Goal: Information Seeking & Learning: Learn about a topic

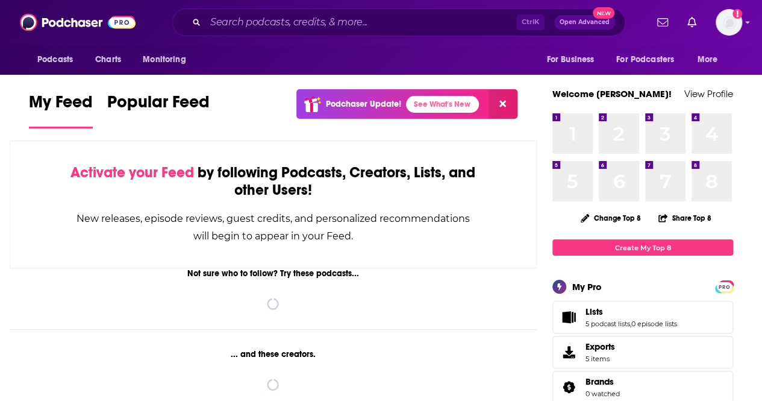
click at [317, 22] on input "Search podcasts, credits, & more..." at bounding box center [360, 22] width 311 height 19
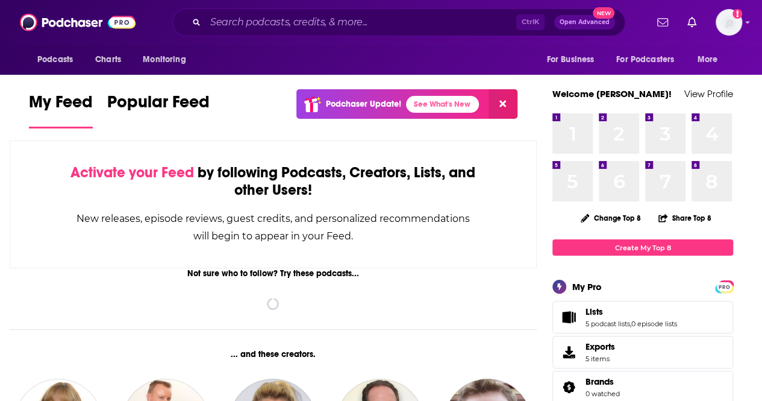
click at [317, 22] on input "Search podcasts, credits, & more..." at bounding box center [360, 22] width 311 height 19
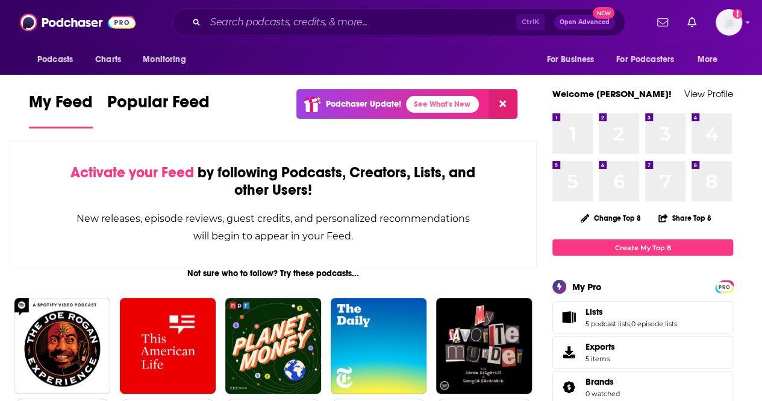
click at [301, 19] on input "Search podcasts, credits, & more..." at bounding box center [360, 22] width 311 height 19
click at [304, 19] on input "Search podcasts, credits, & more..." at bounding box center [360, 22] width 311 height 19
click at [257, 21] on input "Search podcasts, credits, & more..." at bounding box center [360, 22] width 311 height 19
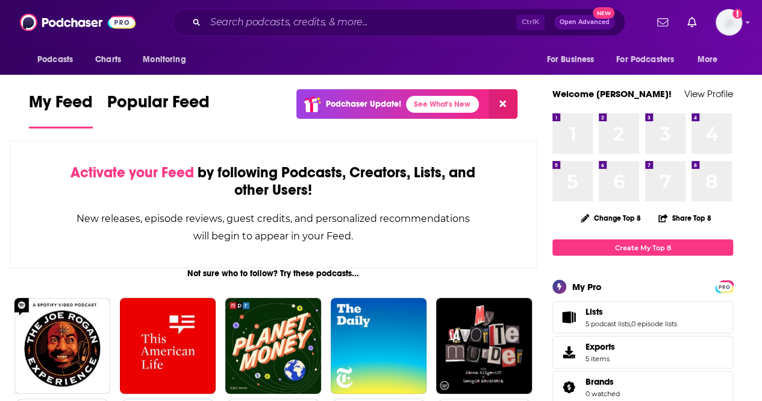
click at [257, 21] on input "Search podcasts, credits, & more..." at bounding box center [360, 22] width 311 height 19
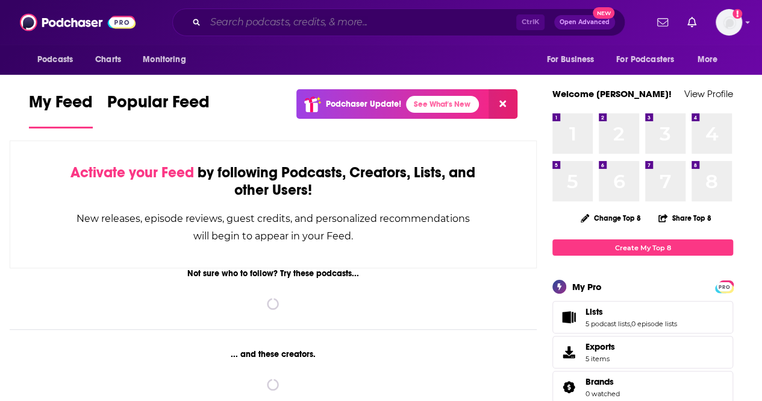
click at [242, 23] on input "Search podcasts, credits, & more..." at bounding box center [360, 22] width 311 height 19
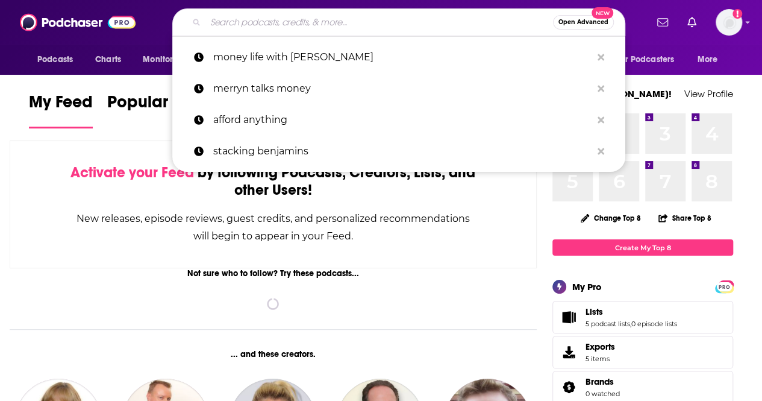
click at [242, 23] on input "Search podcasts, credits, & more..." at bounding box center [379, 22] width 348 height 19
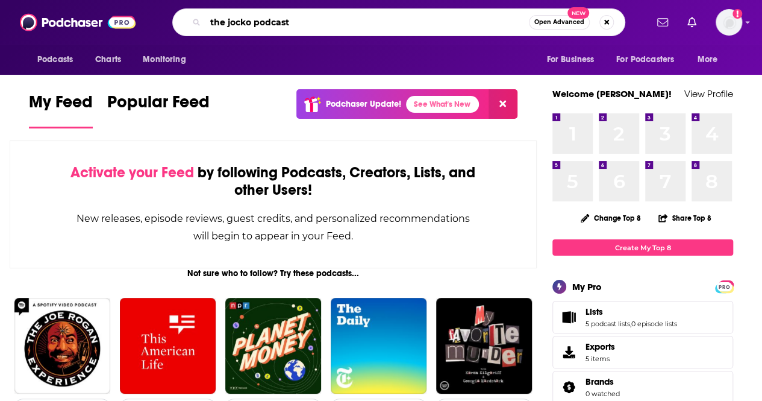
type input "the jocko podcast"
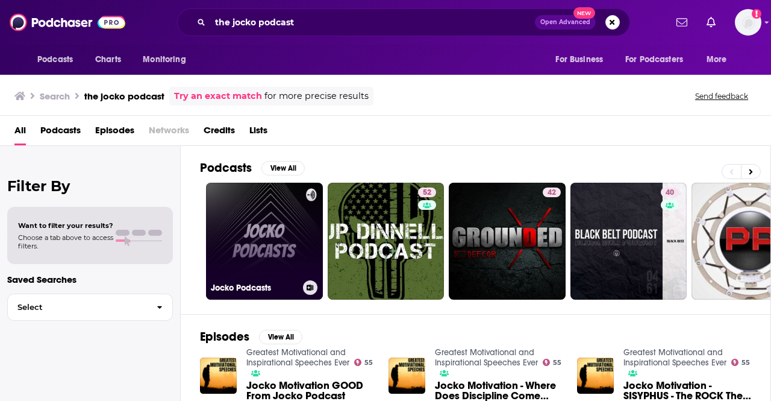
click at [249, 227] on link "Jocko Podcasts" at bounding box center [264, 240] width 117 height 117
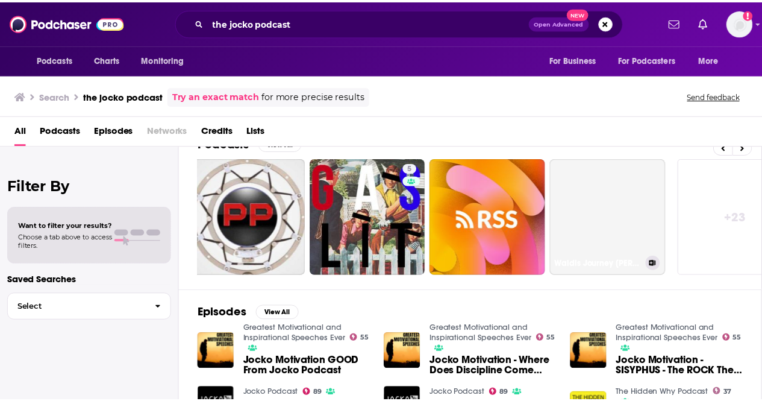
scroll to position [0, 508]
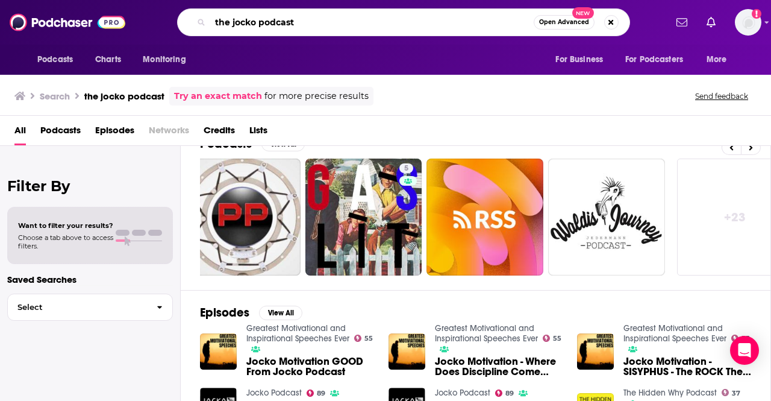
drag, startPoint x: 324, startPoint y: 23, endPoint x: 143, endPoint y: 23, distance: 180.7
click at [143, 23] on div "the jocko podcast Open Advanced New" at bounding box center [403, 22] width 525 height 28
paste input "Jocko P"
click at [359, 25] on input "Jocko Podcast" at bounding box center [371, 22] width 323 height 19
type input "Jocko Podcast"
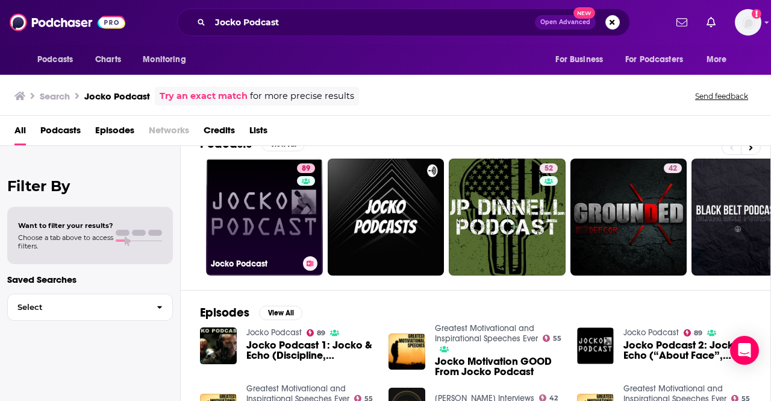
click at [273, 220] on link "89 Jocko Podcast" at bounding box center [264, 216] width 117 height 117
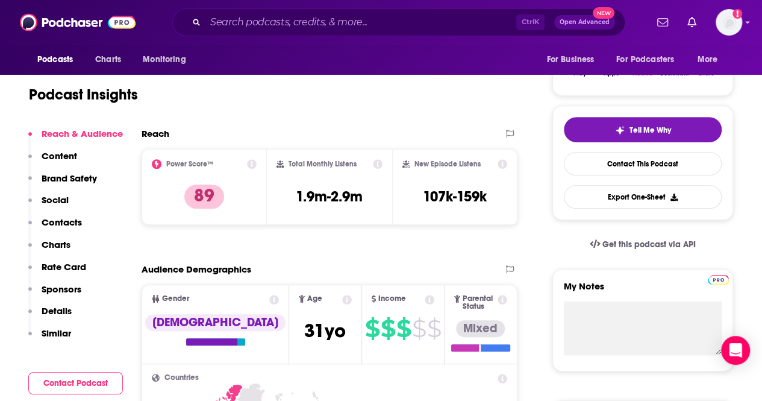
scroll to position [222, 0]
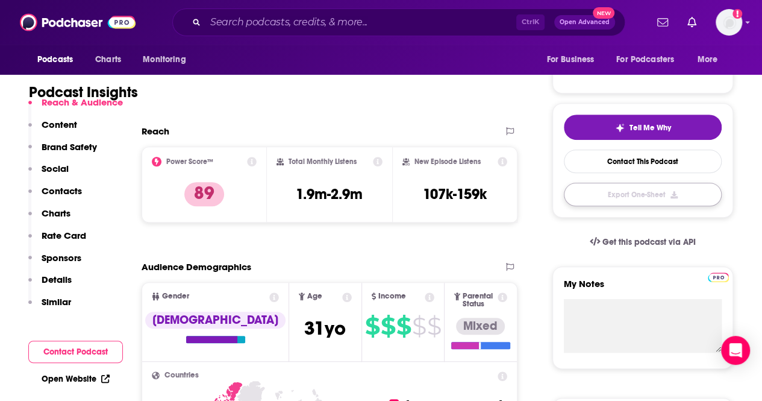
click at [633, 187] on button "Export One-Sheet" at bounding box center [643, 193] width 158 height 23
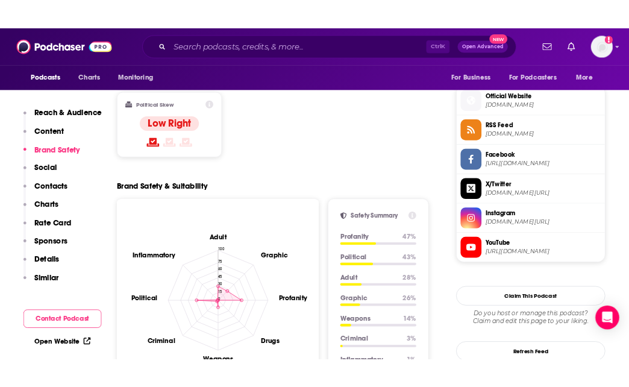
scroll to position [0, 0]
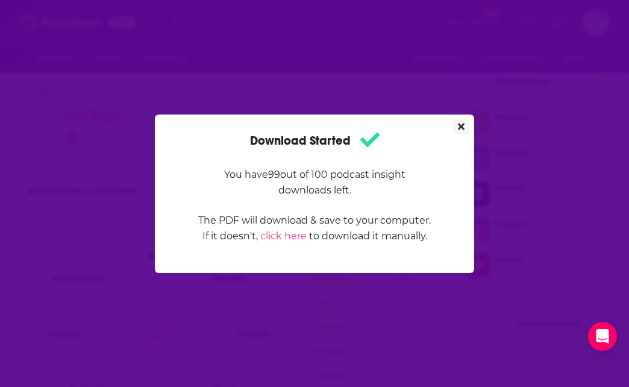
click at [466, 121] on button "Close" at bounding box center [461, 126] width 16 height 15
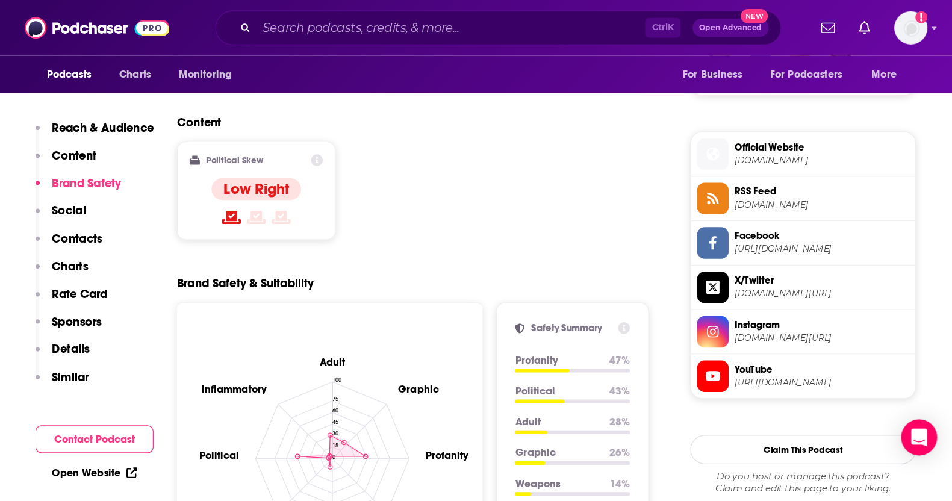
scroll to position [917, 0]
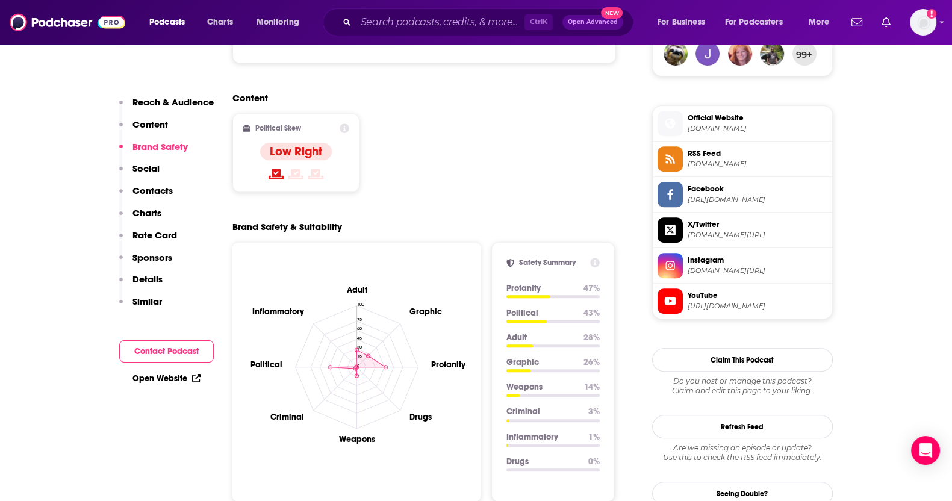
drag, startPoint x: 744, startPoint y: 1, endPoint x: 545, endPoint y: 455, distance: 496.0
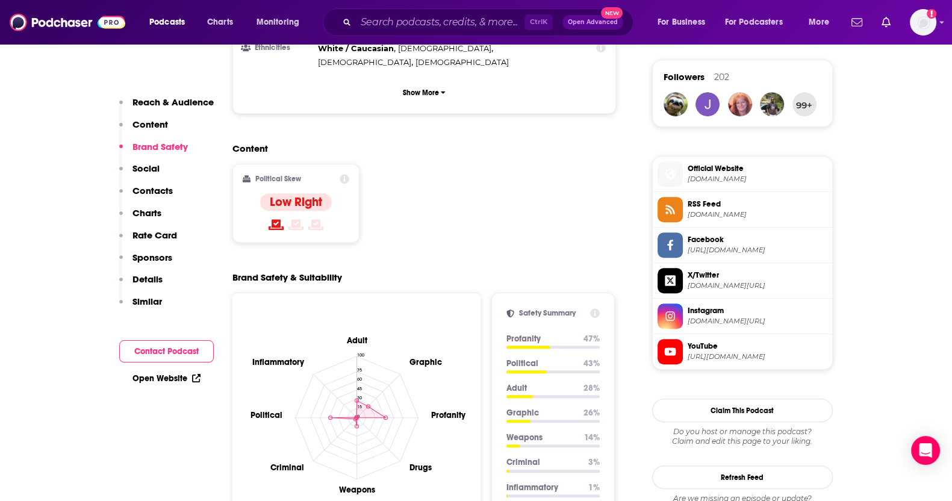
scroll to position [866, 0]
drag, startPoint x: 357, startPoint y: 217, endPoint x: 229, endPoint y: 217, distance: 127.7
copy h2 "Brand Safety & Suitability"
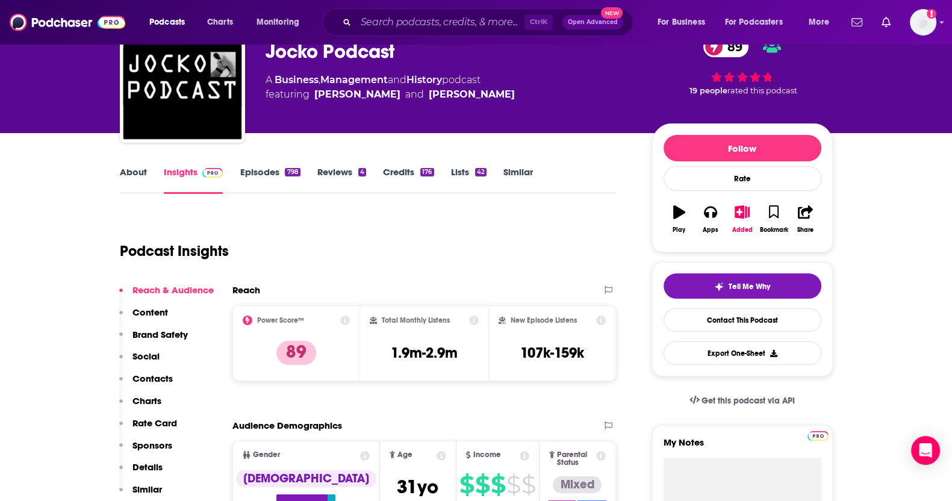
scroll to position [63, 0]
